Goal: Check status: Check status

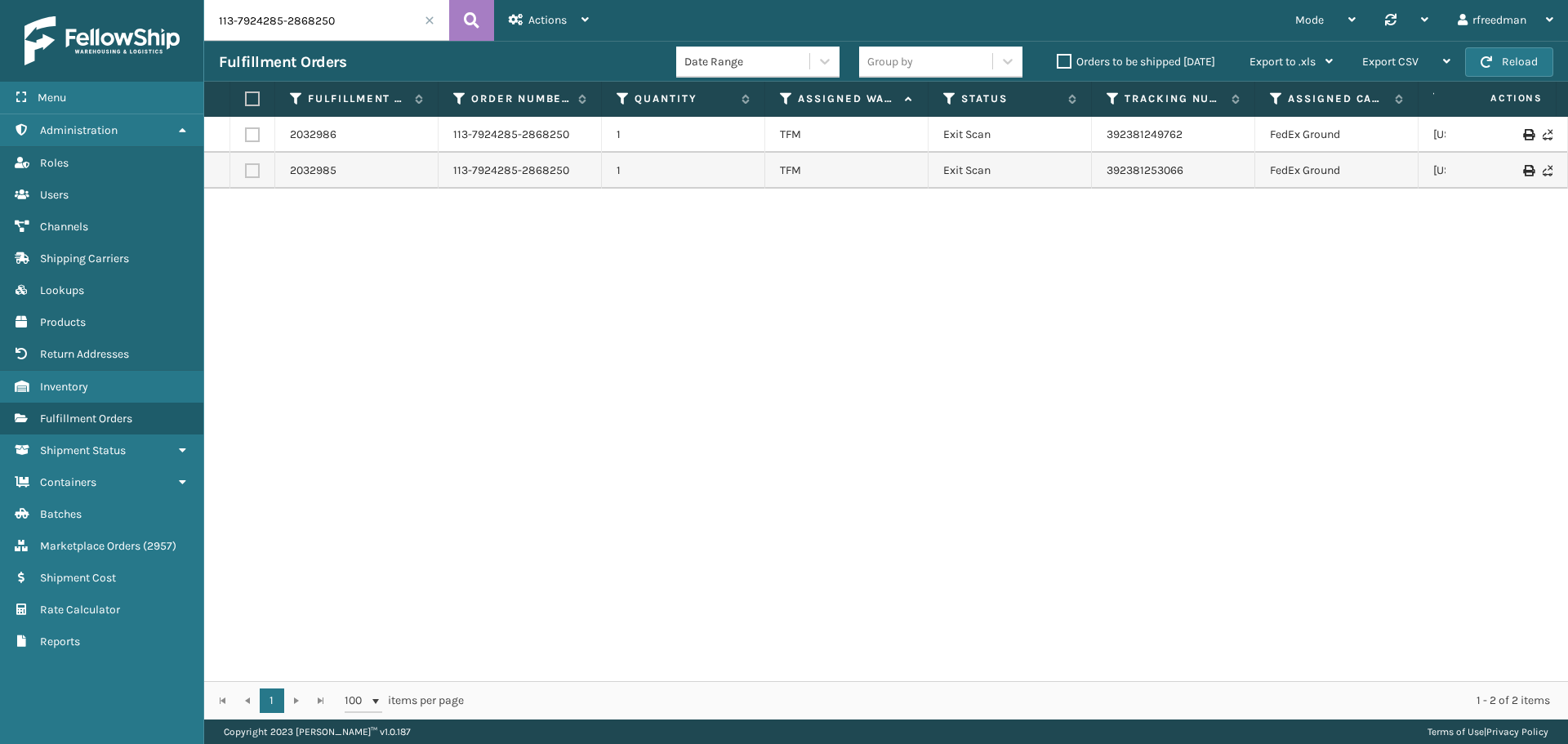
click at [38, 0] on div "Menu Administration Roles Users Channels Shipping Carriers Lookups Products Ret…" at bounding box center [784, 0] width 1568 height 0
type input "114-1082045-9436213"
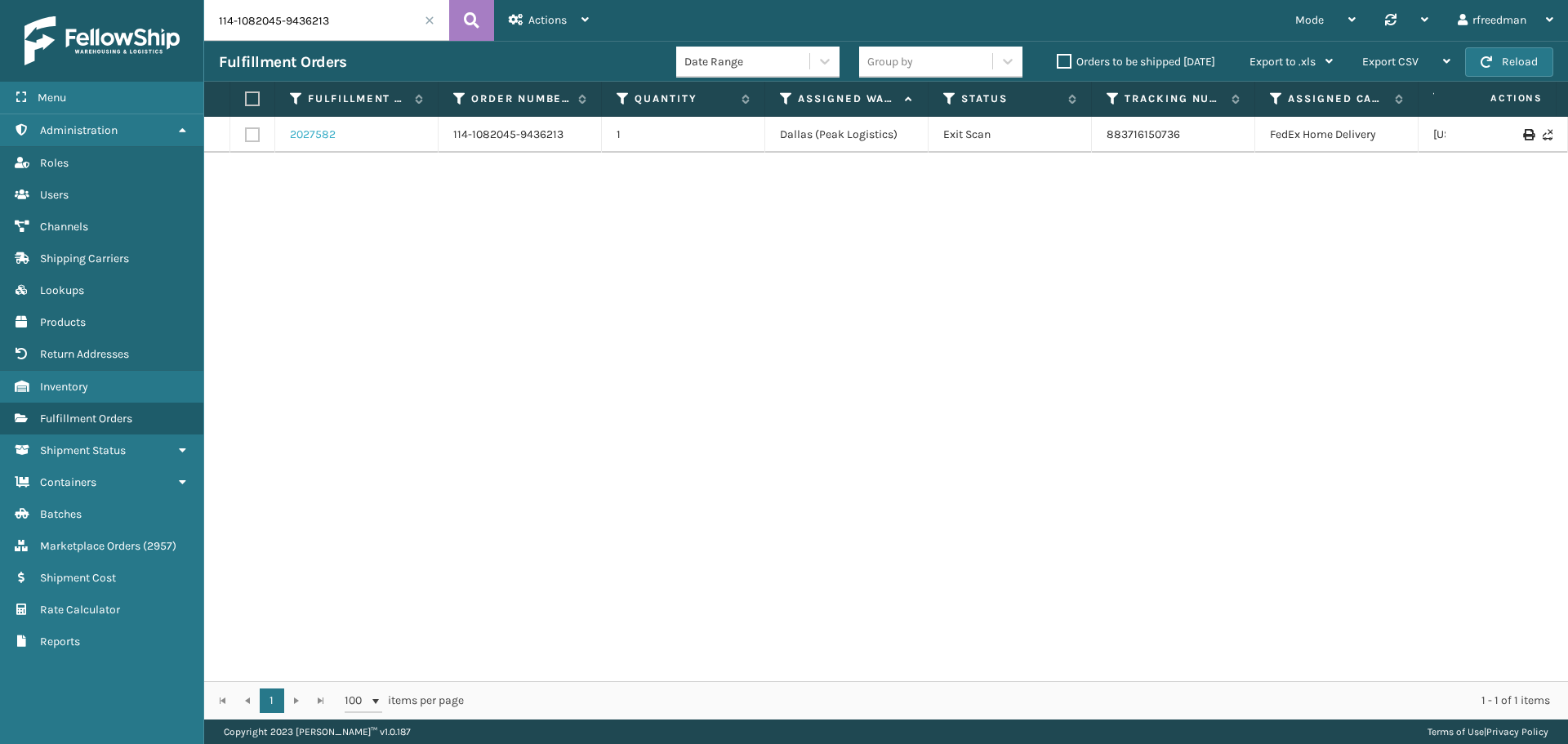
click at [318, 136] on link "2027582" at bounding box center [313, 135] width 46 height 17
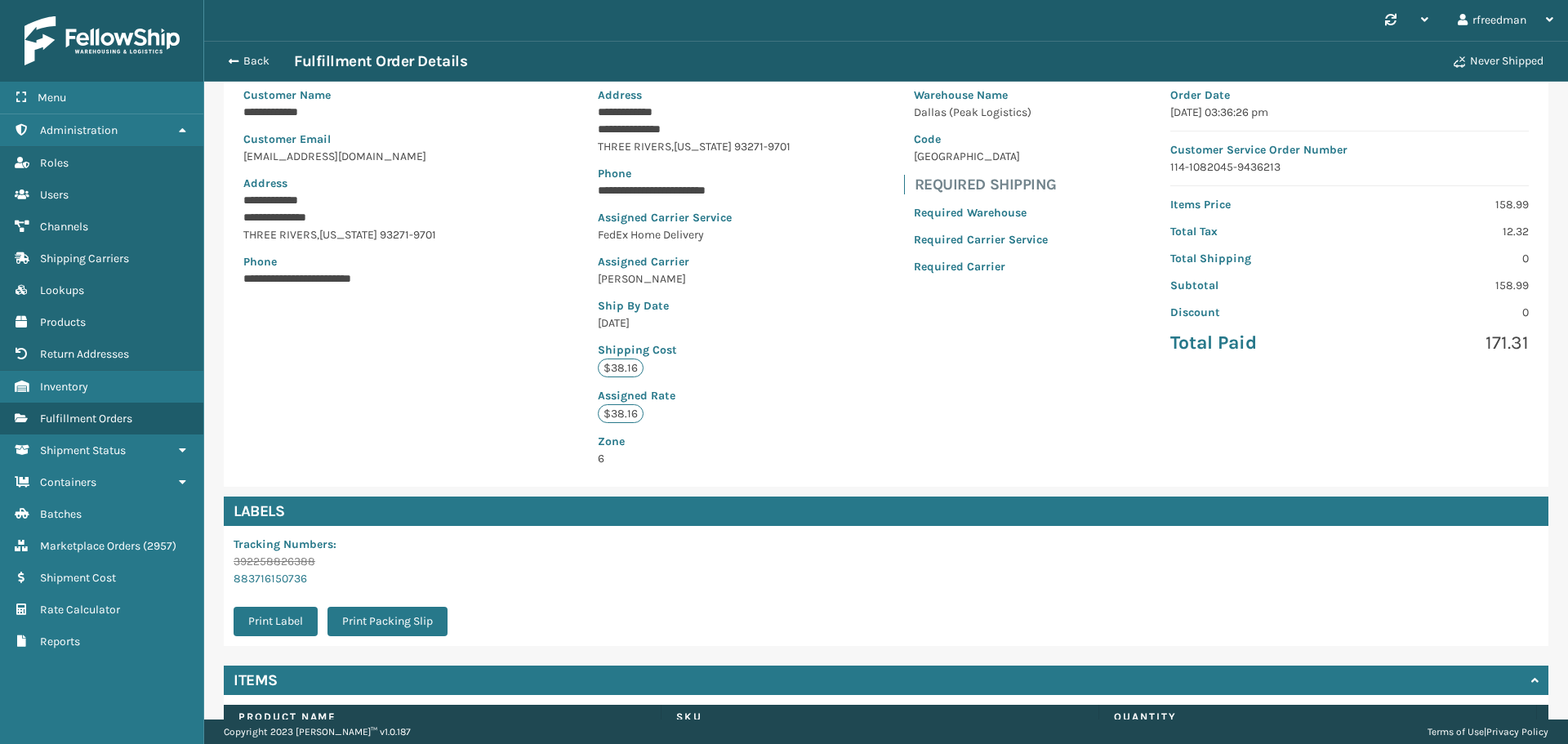
scroll to position [255, 0]
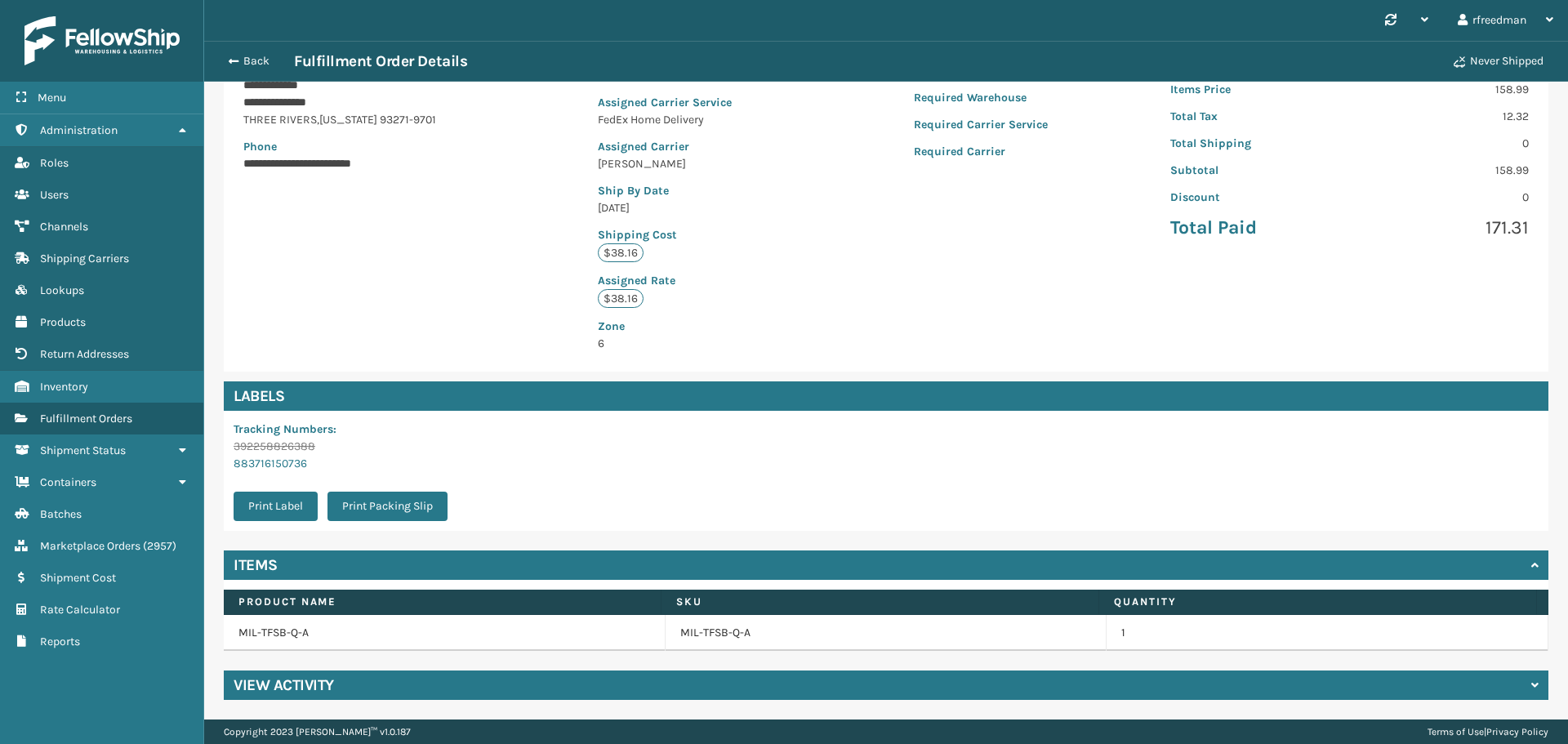
click at [468, 693] on div "View Activity" at bounding box center [886, 685] width 1325 height 29
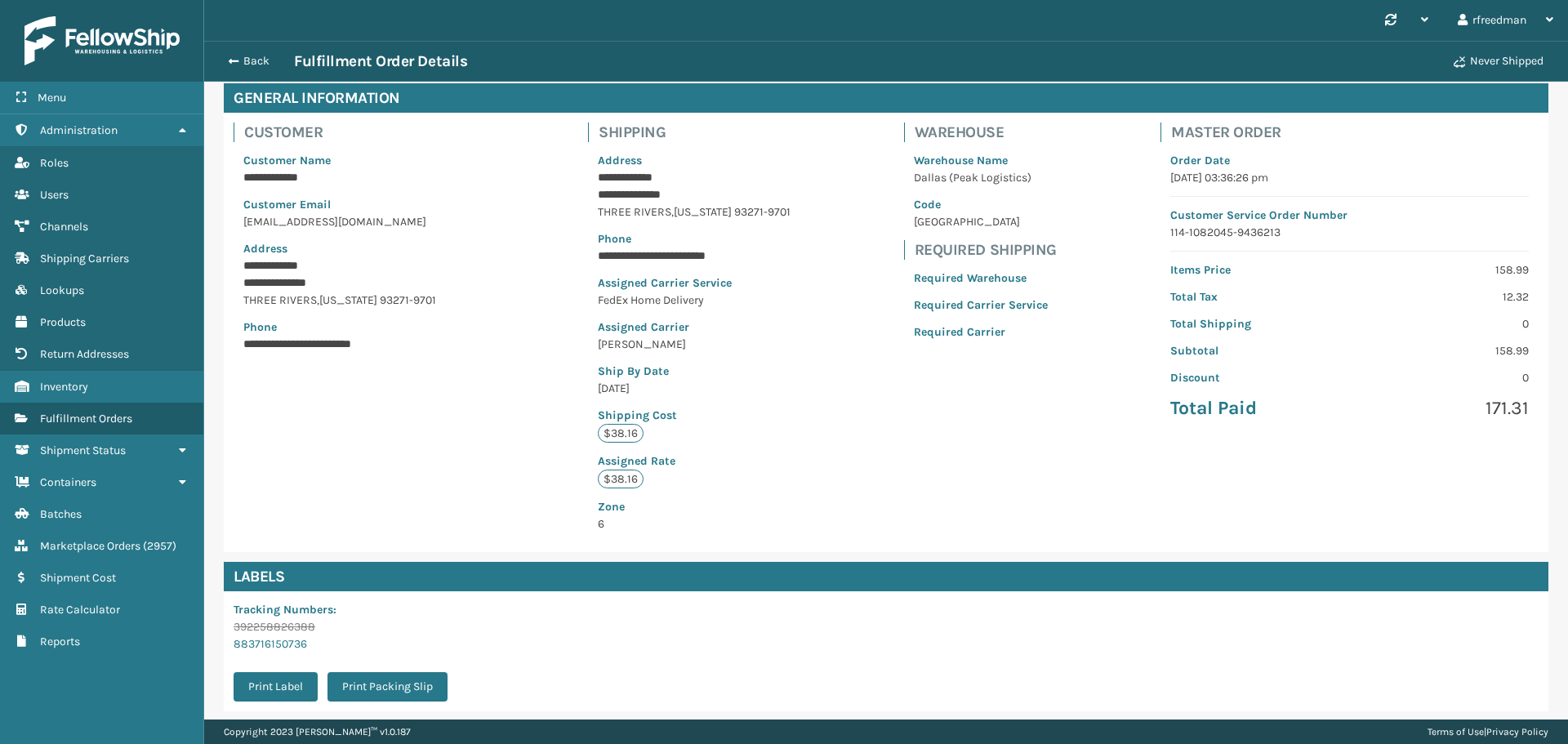
scroll to position [163, 0]
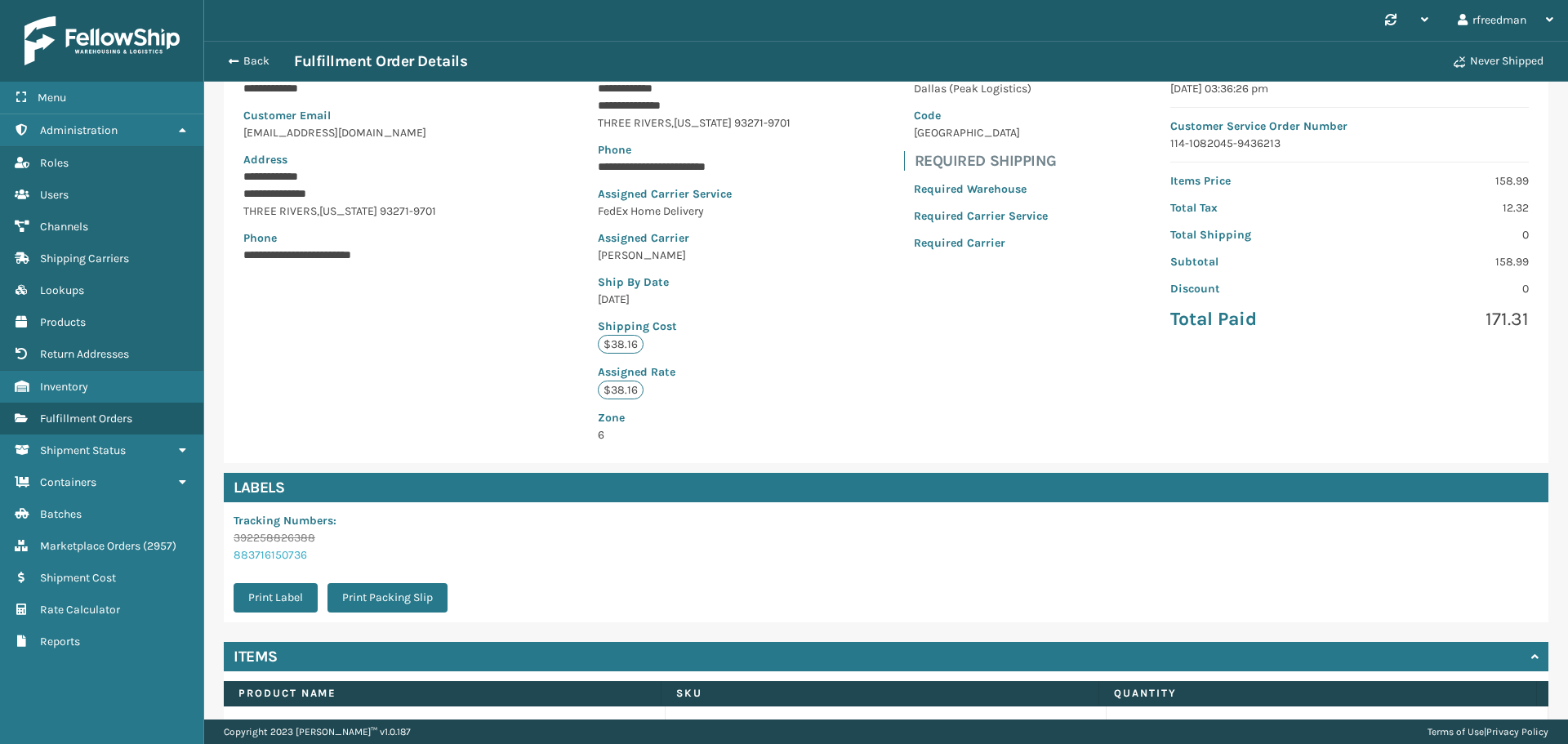
click at [298, 559] on link "883716150736" at bounding box center [270, 554] width 73 height 14
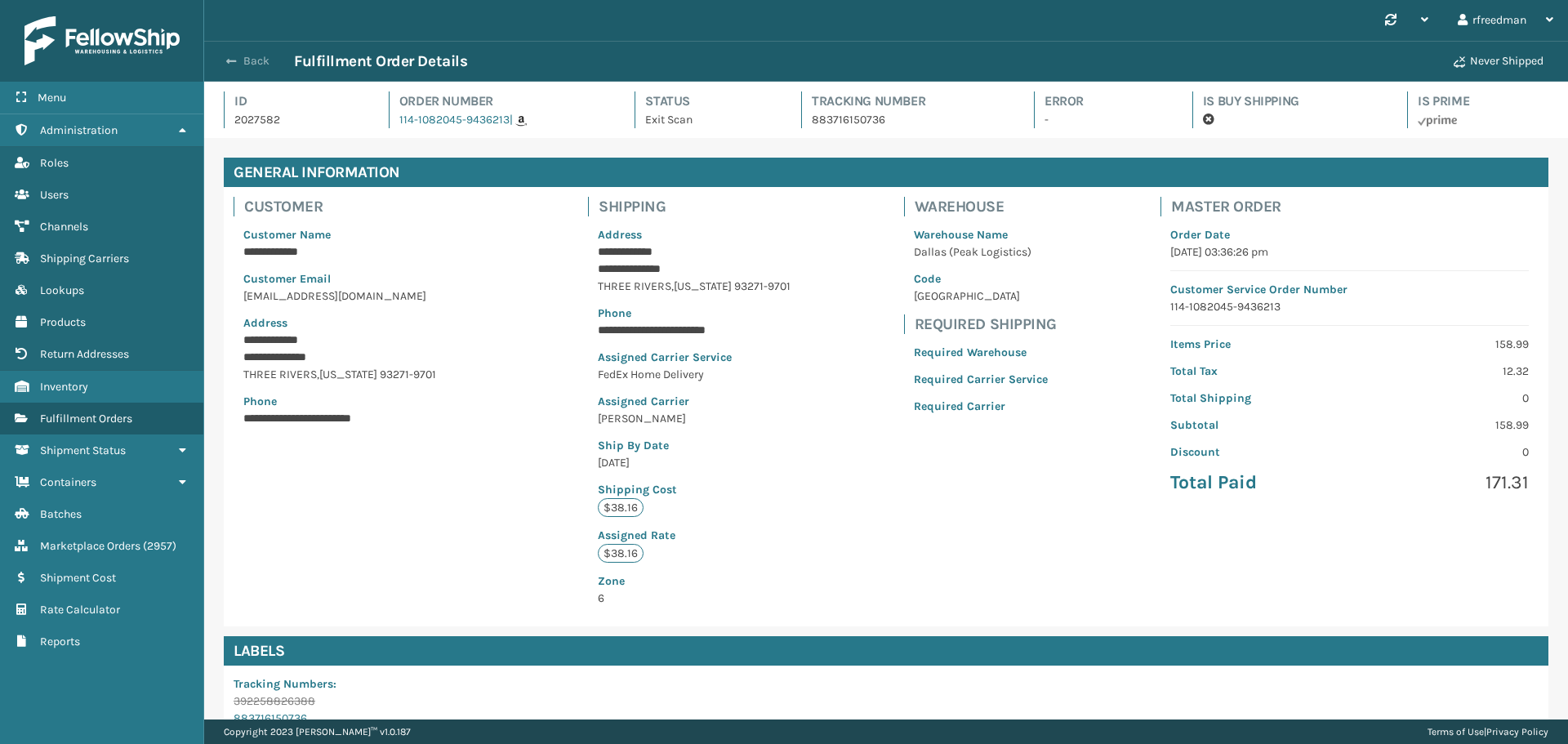
click at [229, 55] on span "button" at bounding box center [231, 61] width 10 height 11
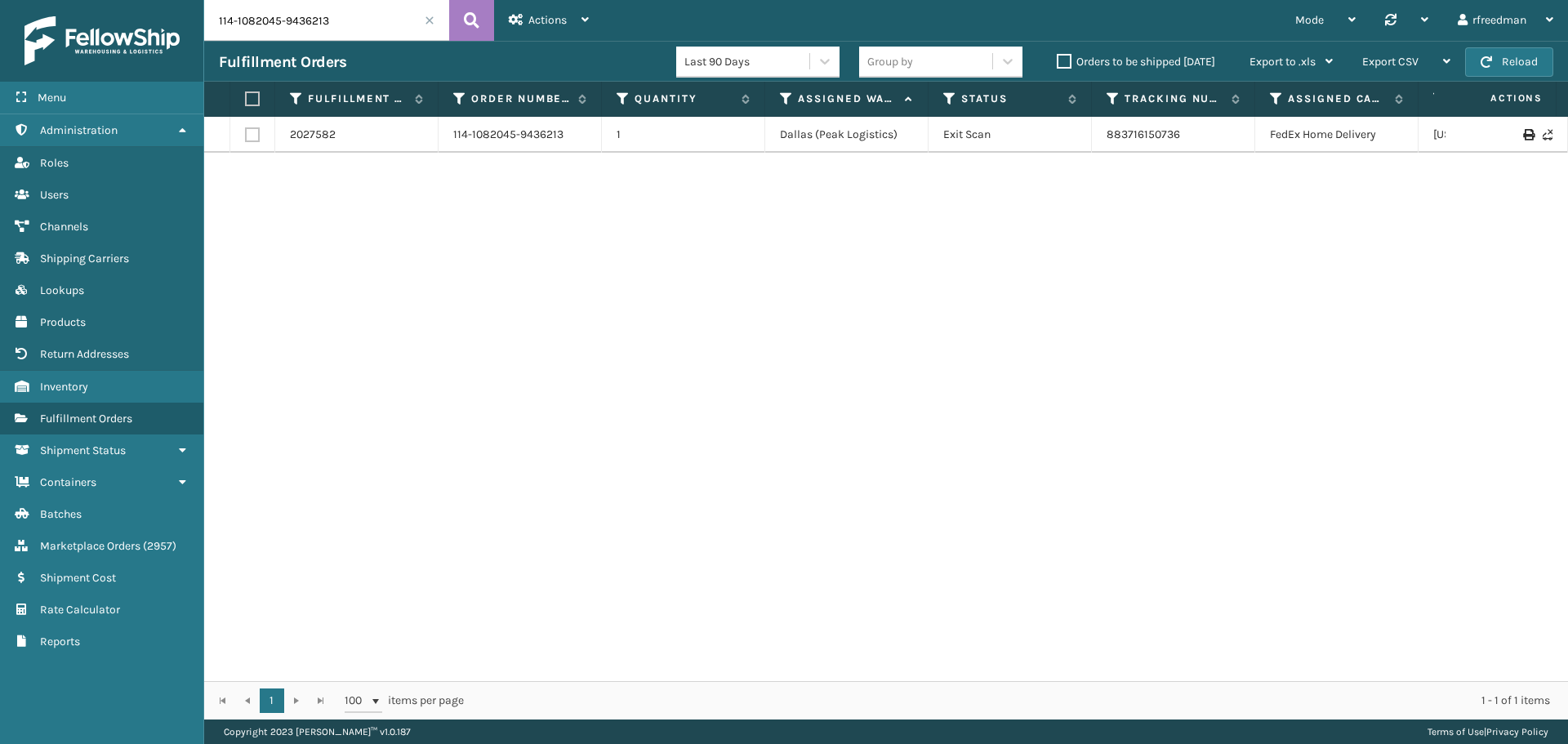
drag, startPoint x: 257, startPoint y: 26, endPoint x: 98, endPoint y: 32, distance: 159.1
click at [98, 0] on div "Menu Administration Roles Users Channels Shipping Carriers Lookups Products Ret…" at bounding box center [784, 0] width 1568 height 0
paste input "6776"
type input "6776"
click at [329, 136] on link "2040365" at bounding box center [313, 143] width 46 height 17
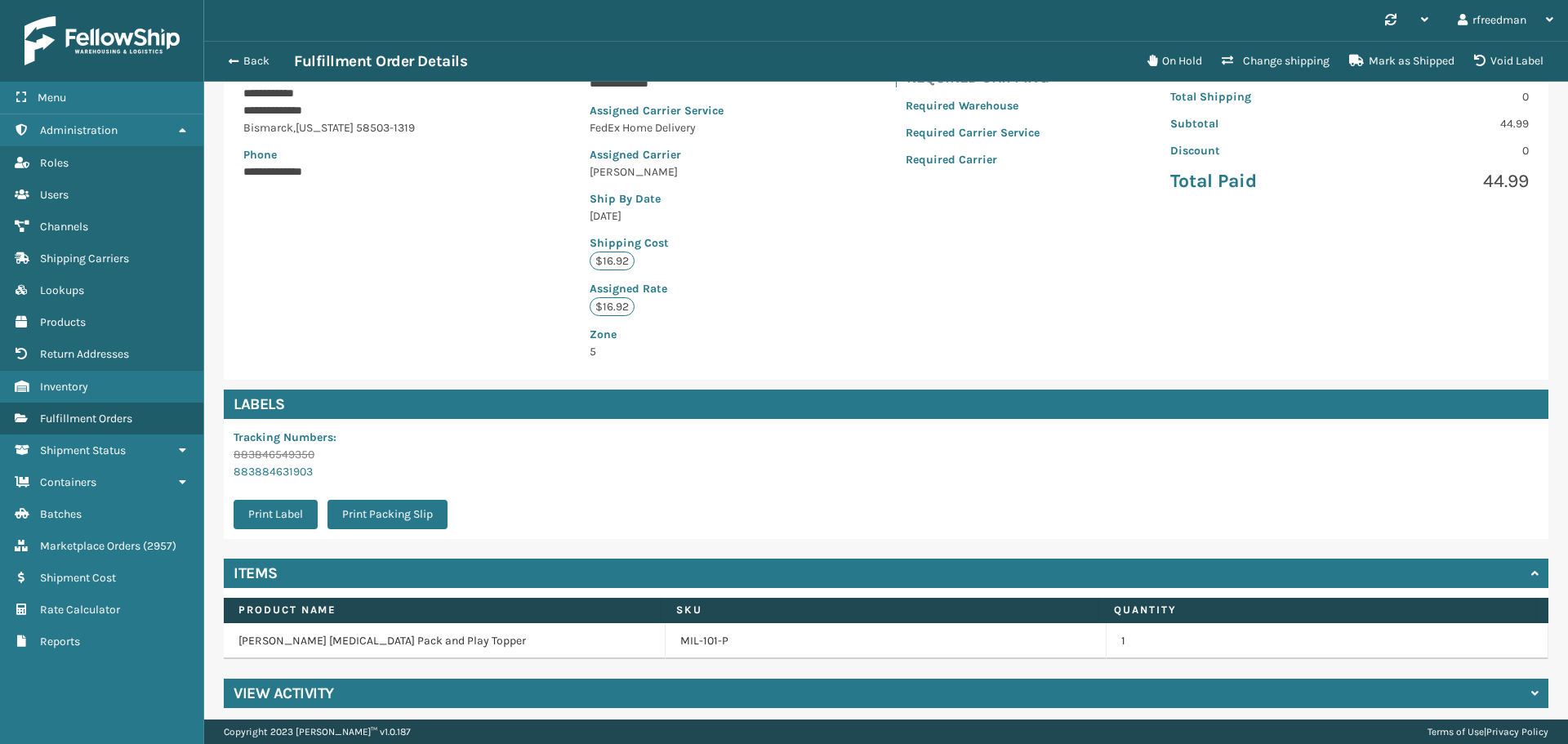
scroll to position [255, 0]
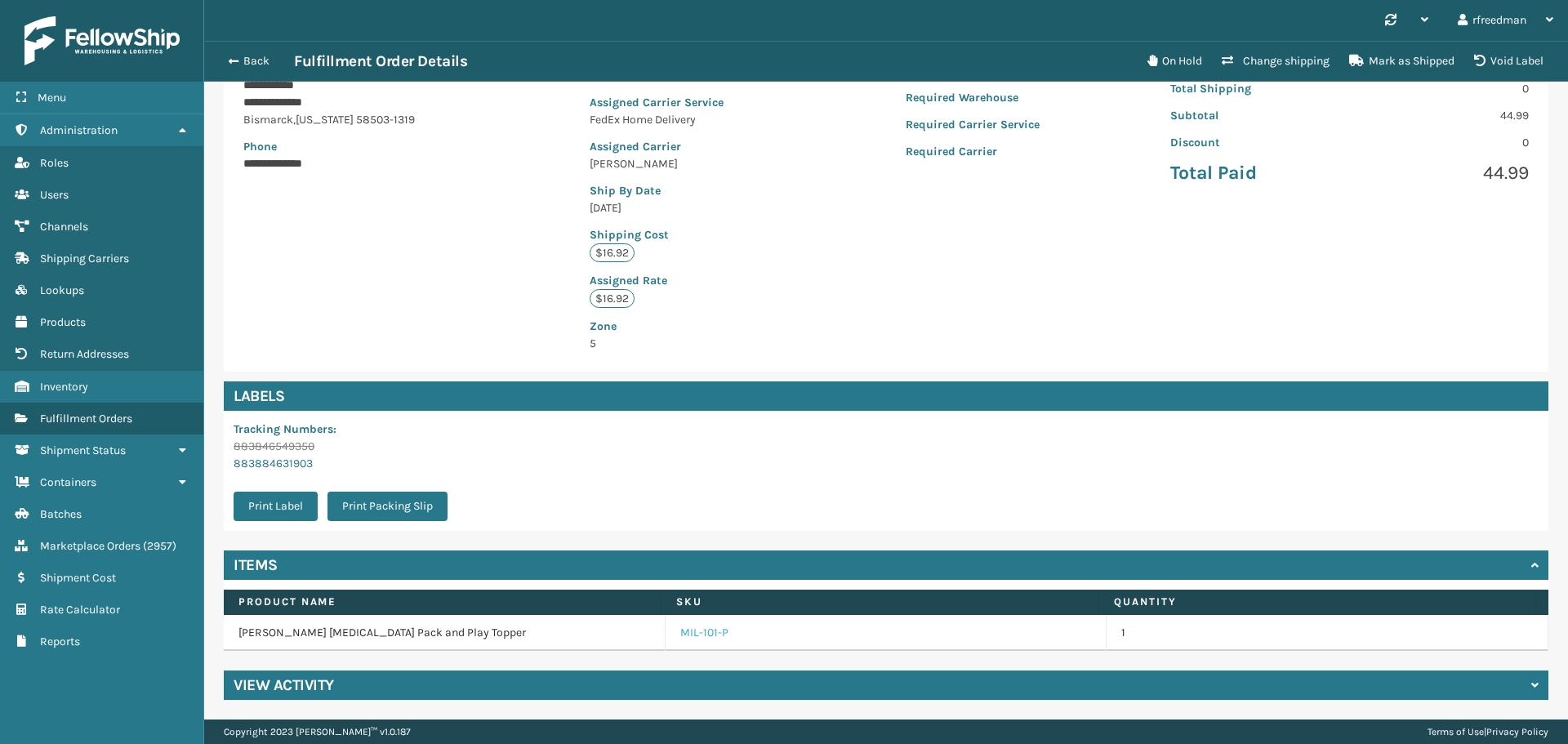
click at [691, 626] on link "MIL-101-P" at bounding box center [704, 633] width 48 height 17
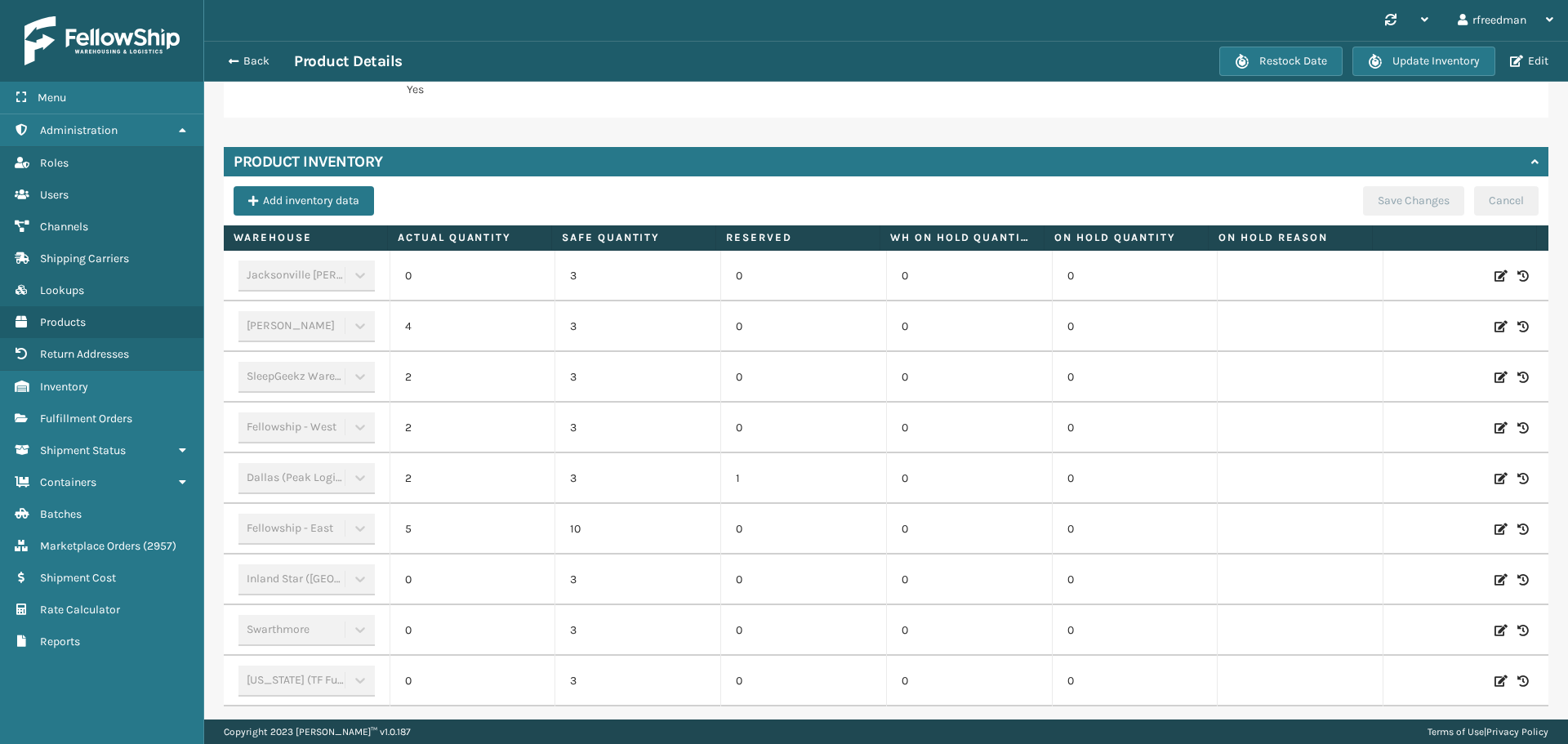
scroll to position [460, 0]
